Goal: Information Seeking & Learning: Find specific fact

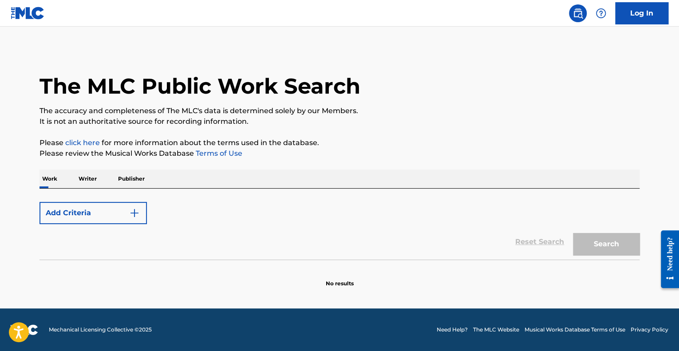
click at [105, 206] on button "Add Criteria" at bounding box center [92, 213] width 107 height 22
click at [133, 202] on button "Add Criteria" at bounding box center [92, 213] width 107 height 22
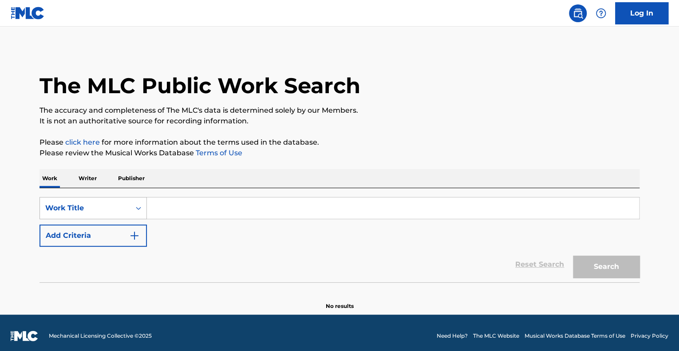
click at [135, 210] on icon "Search Form" at bounding box center [138, 208] width 9 height 9
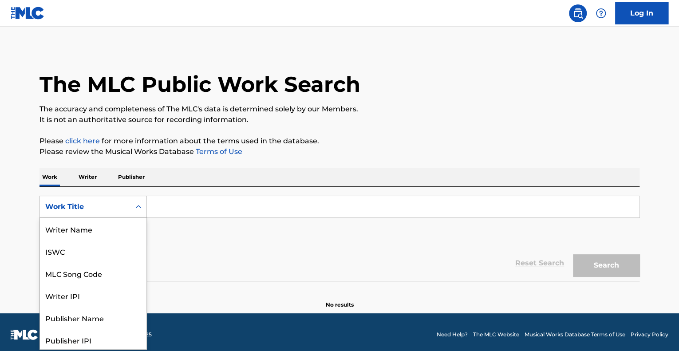
scroll to position [44, 0]
click at [101, 224] on div "MLC Song Code" at bounding box center [93, 229] width 106 height 22
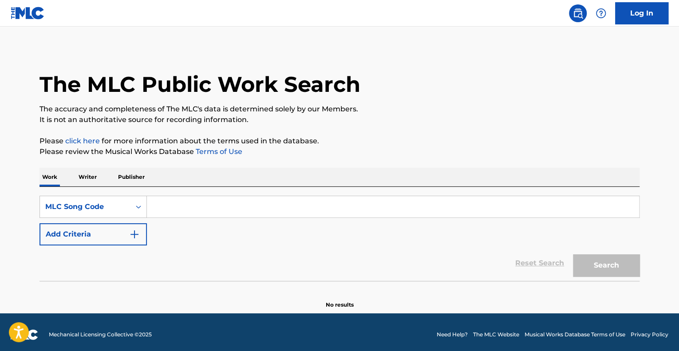
click at [160, 216] on input "Search Form" at bounding box center [393, 206] width 492 height 21
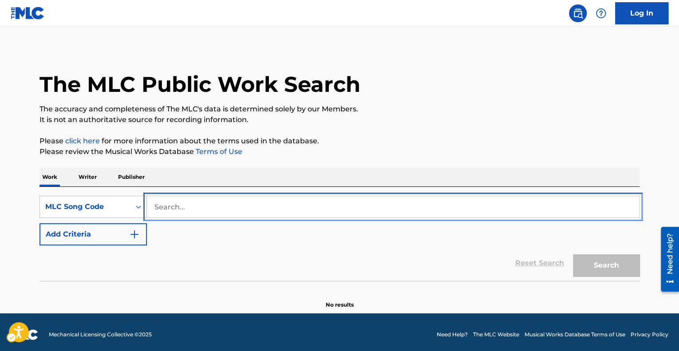
paste input "FV7QQ9"
type input "FV7QQ9"
click at [39, 223] on button "Add Criteria" at bounding box center [92, 234] width 107 height 22
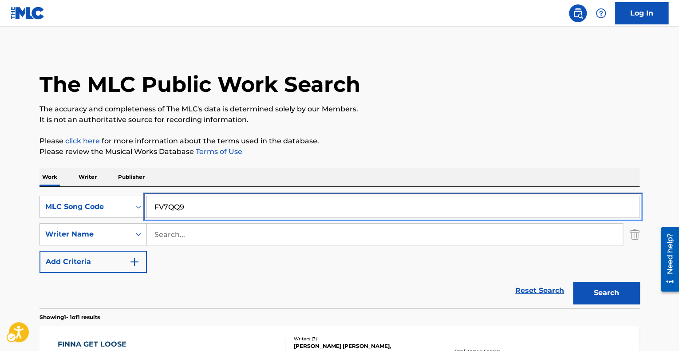
scroll to position [131, 0]
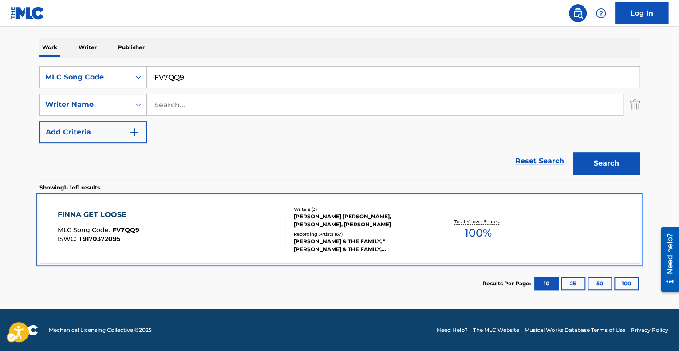
click at [186, 220] on div "FINNA GET LOOSE MLC Song Code : FV7QQ9 ISWC : T9170372095" at bounding box center [172, 229] width 228 height 40
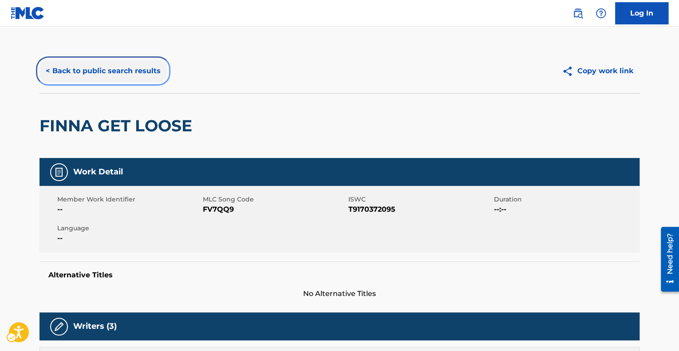
click at [103, 71] on button "< Back to public search results" at bounding box center [102, 71] width 127 height 22
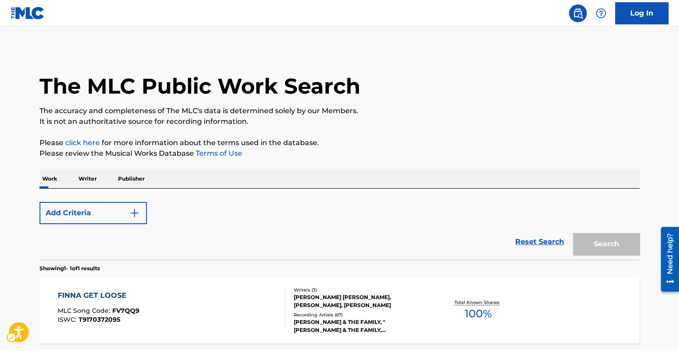
scroll to position [81, 0]
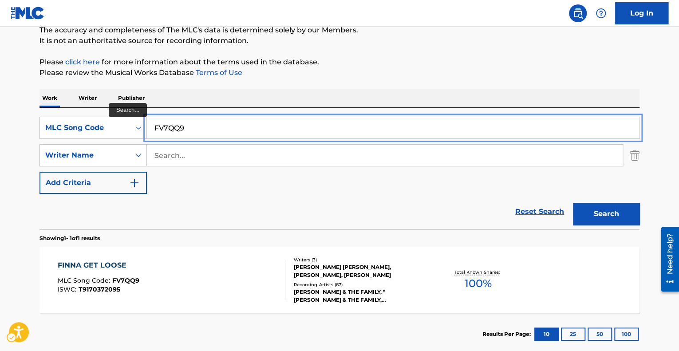
paste input "F3273K"
paste input "Search..."
click at [573, 203] on button "Search" at bounding box center [606, 214] width 67 height 22
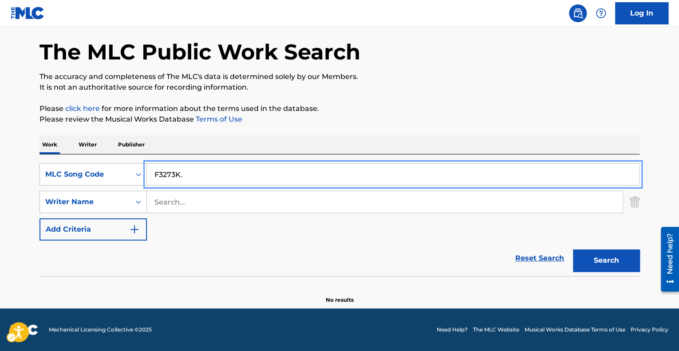
scroll to position [34, 0]
type input "F3273K"
click at [573, 250] on button "Search" at bounding box center [606, 261] width 67 height 22
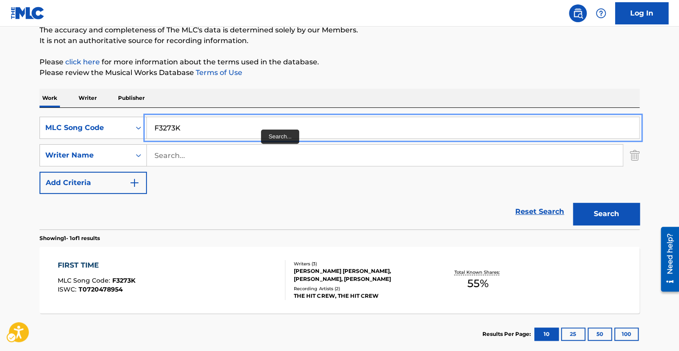
scroll to position [131, 0]
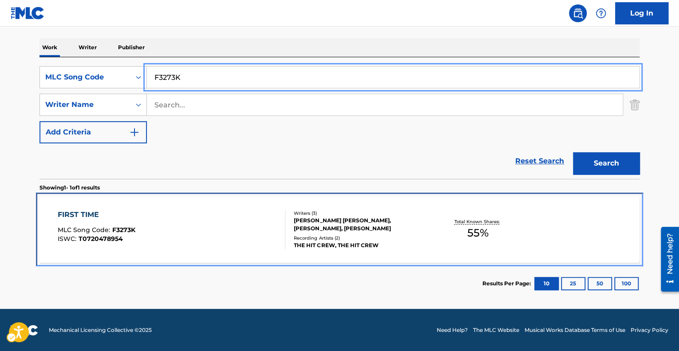
click at [221, 223] on div "FIRST TIME MLC Song Code : F3273K ISWC : T0720478954" at bounding box center [172, 229] width 228 height 40
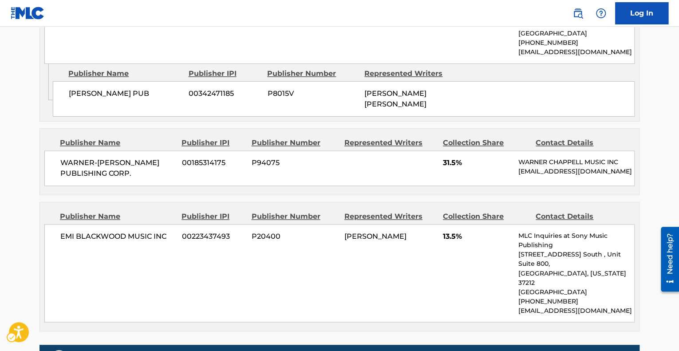
scroll to position [692, 0]
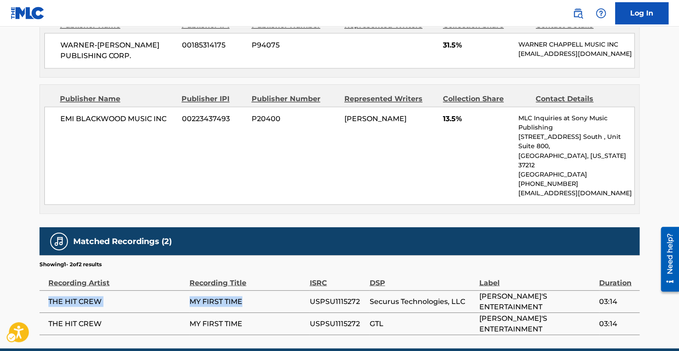
drag, startPoint x: 47, startPoint y: 262, endPoint x: 252, endPoint y: 268, distance: 205.0
click at [252, 290] on tr "THE HIT CREW MY FIRST TIME USPSU1115272 Securus Technologies, LLC [PERSON_NAME]…" at bounding box center [339, 301] width 600 height 22
copy tr "THE HIT CREW MY FIRST TIME"
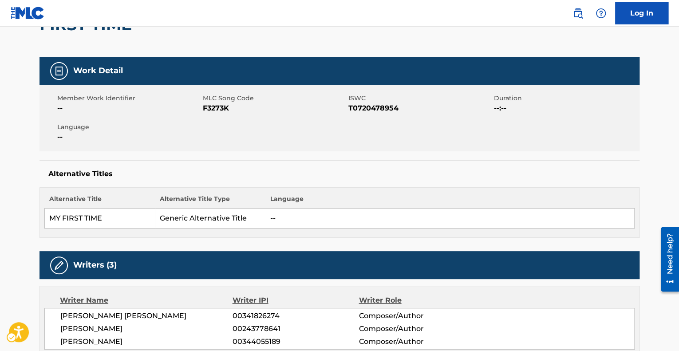
scroll to position [0, 0]
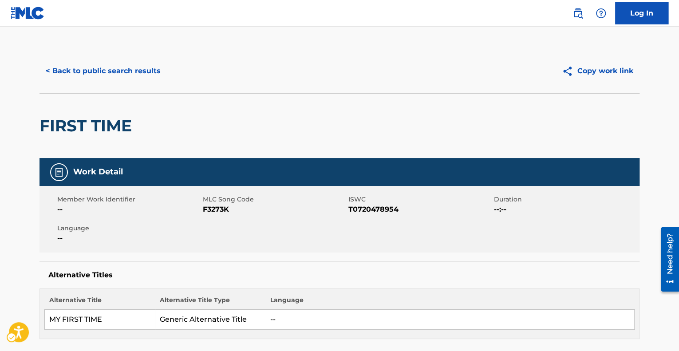
click at [106, 55] on div "< Back to public search results Copy work link" at bounding box center [339, 71] width 600 height 44
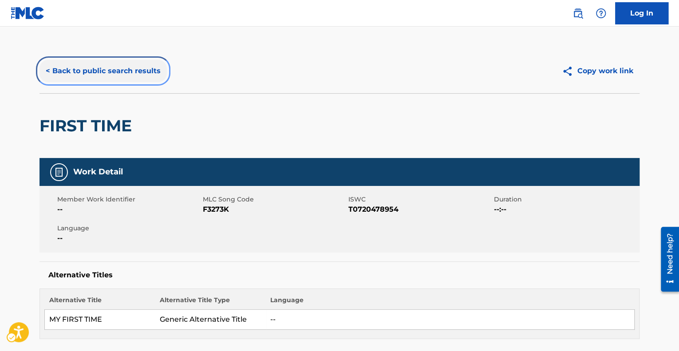
click at [84, 74] on button "< Back to public search results" at bounding box center [102, 71] width 127 height 22
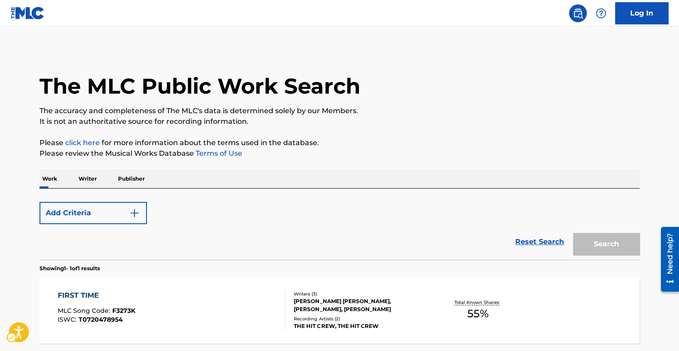
scroll to position [81, 0]
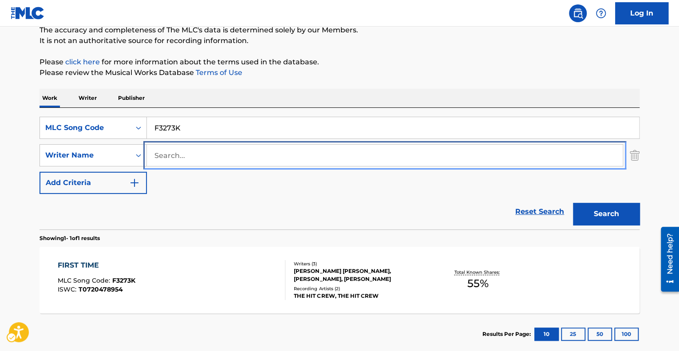
drag, startPoint x: 192, startPoint y: 149, endPoint x: 147, endPoint y: 146, distance: 44.9
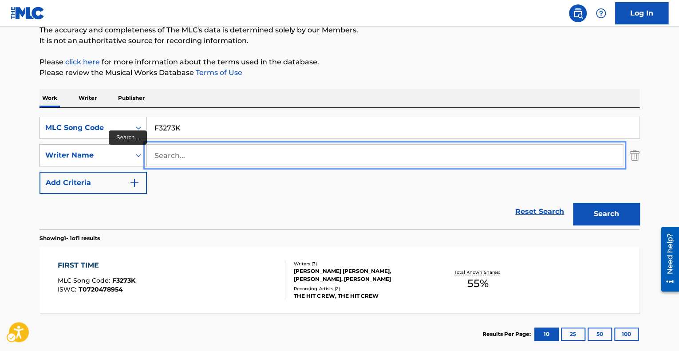
click at [130, 149] on div "Writer Name" at bounding box center [85, 155] width 90 height 17
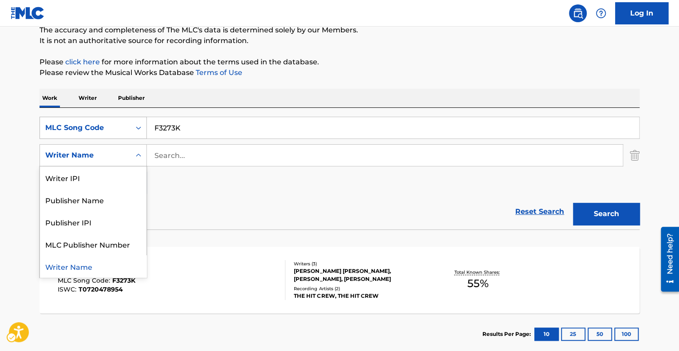
click at [128, 122] on div "MLC Song Code" at bounding box center [85, 127] width 90 height 17
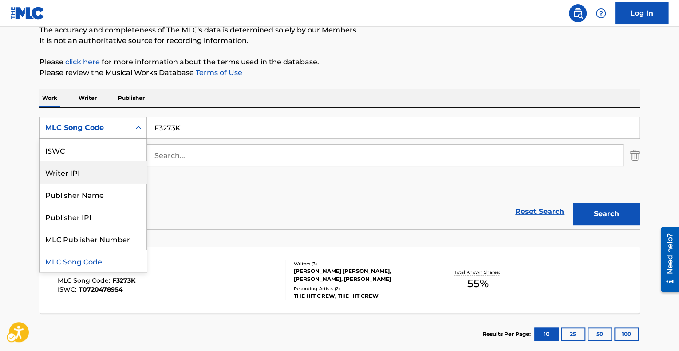
scroll to position [0, 0]
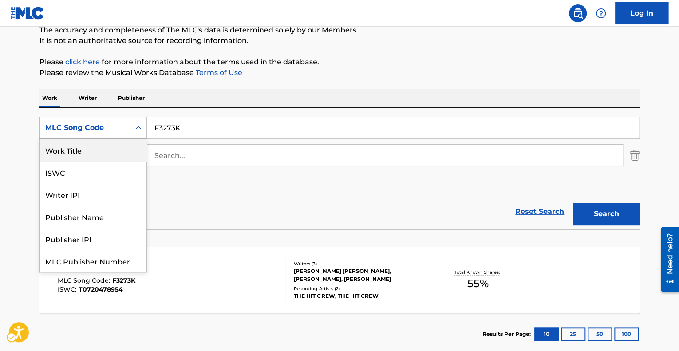
click at [94, 154] on div "Work Title" at bounding box center [93, 150] width 106 height 22
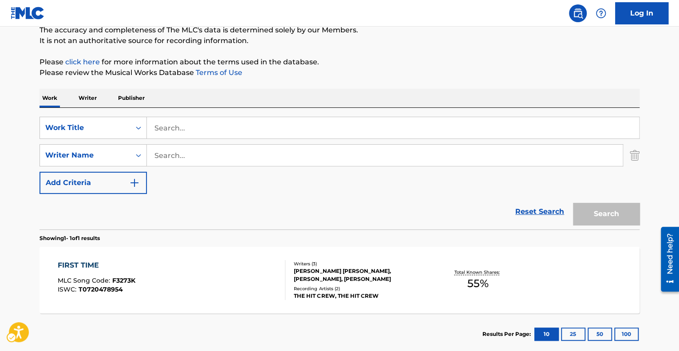
click at [170, 141] on div "SearchWithCriteria11aa4fb7-3304-4880-9e99-5089d2b4ae7e Work Title SearchWithCri…" at bounding box center [339, 155] width 600 height 77
click at [169, 138] on div "SearchWithCriteria11aa4fb7-3304-4880-9e99-5089d2b4ae7e Work Title SearchWithCri…" at bounding box center [339, 155] width 600 height 77
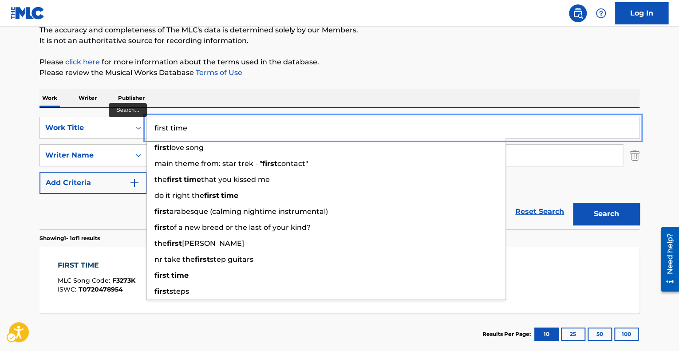
type input "first time"
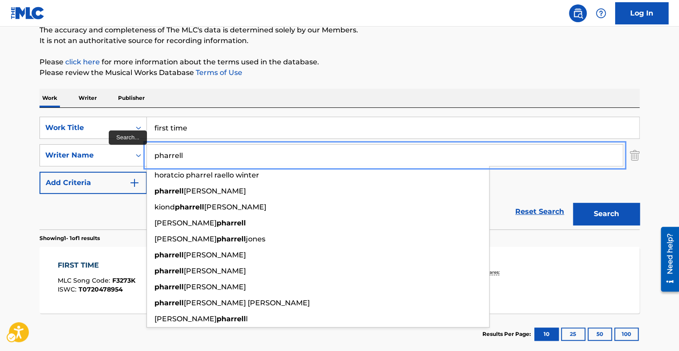
type input "pharrell"
click at [573, 203] on button "Search" at bounding box center [606, 214] width 67 height 22
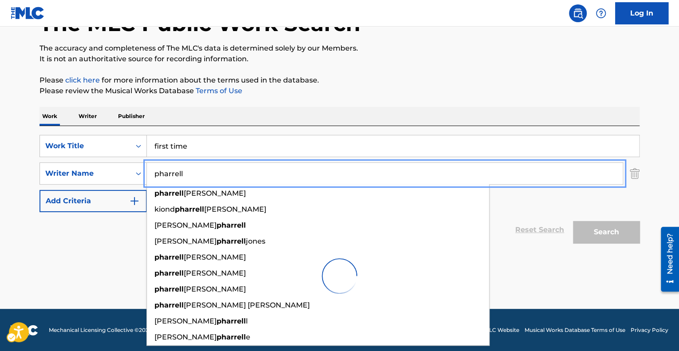
click at [232, 118] on div "Work Writer Publisher" at bounding box center [339, 116] width 600 height 19
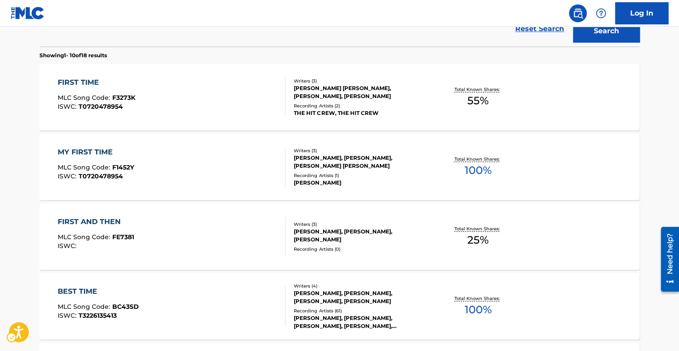
scroll to position [233, 0]
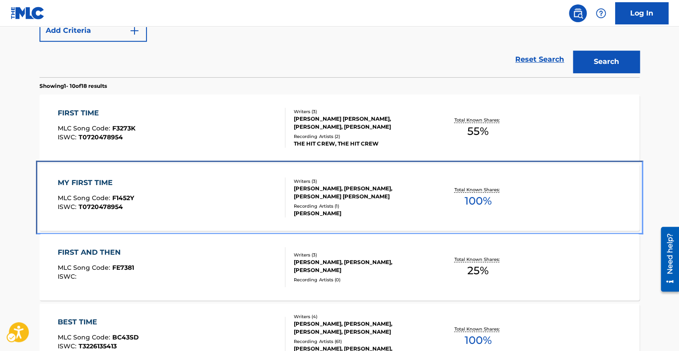
click at [149, 194] on div "MY FIRST TIME MLC Song Code : F1452Y ISWC : T0720478954" at bounding box center [172, 197] width 228 height 40
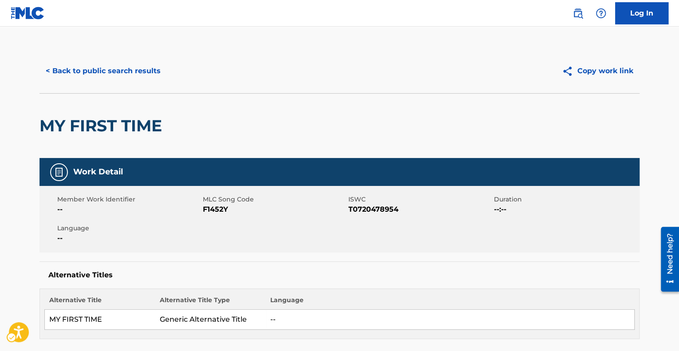
click at [209, 208] on span "MLC Song Code - F1452Y" at bounding box center [274, 209] width 143 height 11
copy span "F1452Y"
